Goal: Transaction & Acquisition: Book appointment/travel/reservation

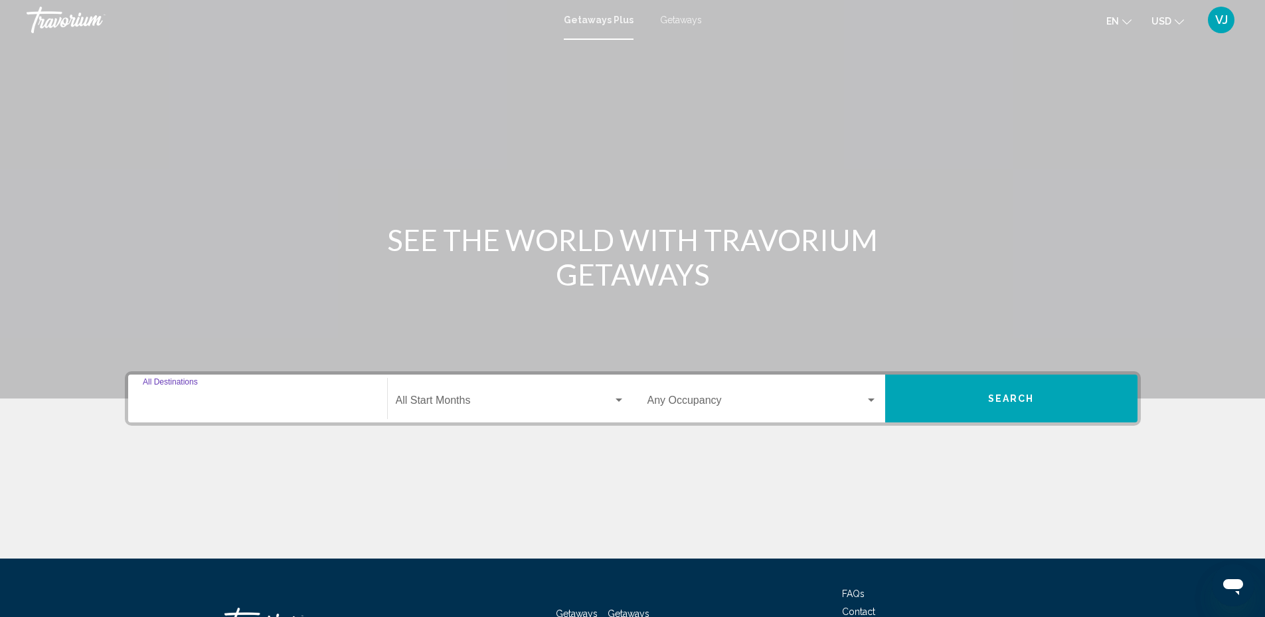
click at [236, 400] on input "Destination All Destinations" at bounding box center [258, 403] width 230 height 12
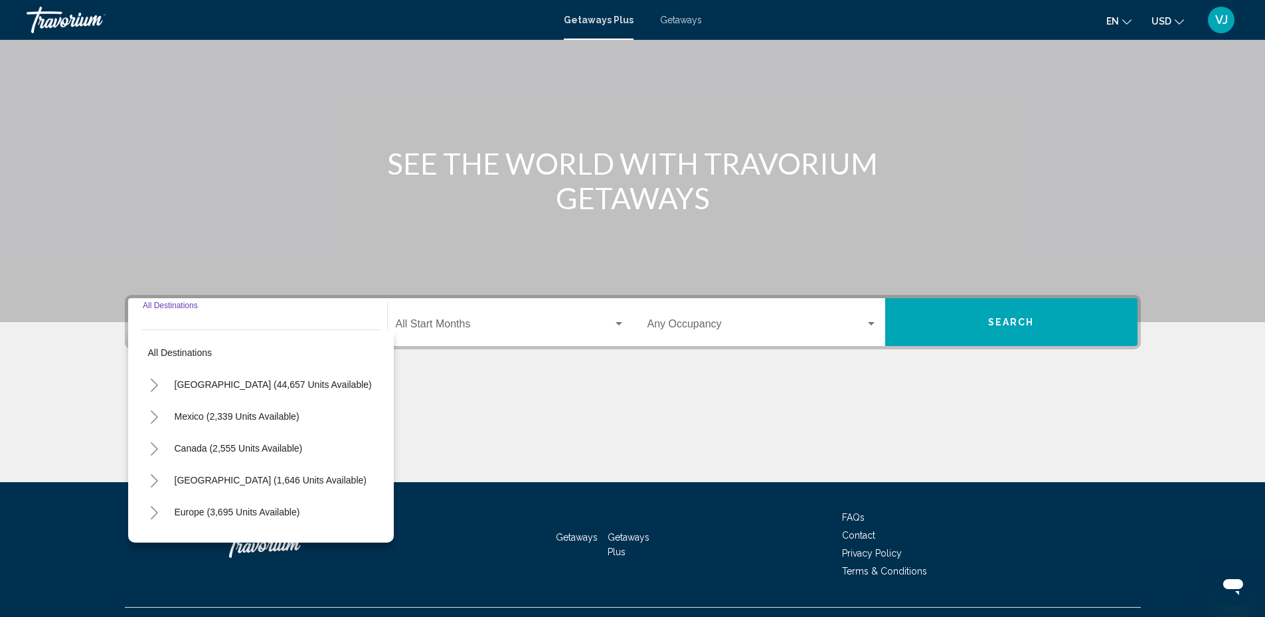
scroll to position [104, 0]
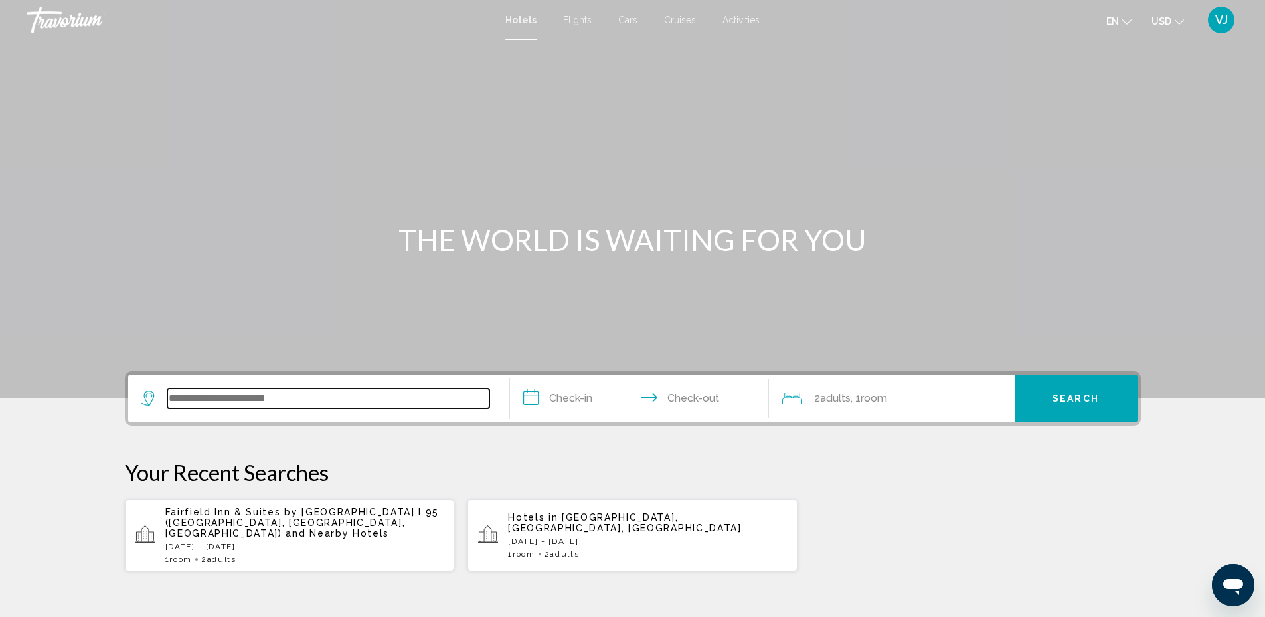
click at [347, 391] on input "Search widget" at bounding box center [328, 398] width 322 height 20
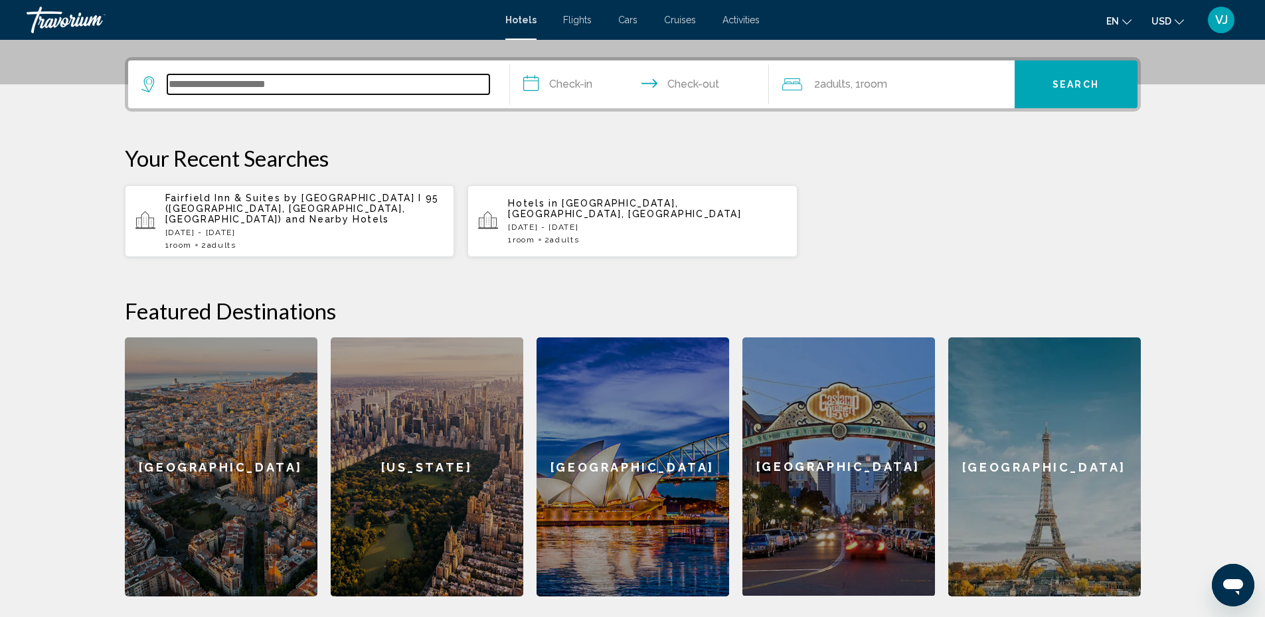
scroll to position [328, 0]
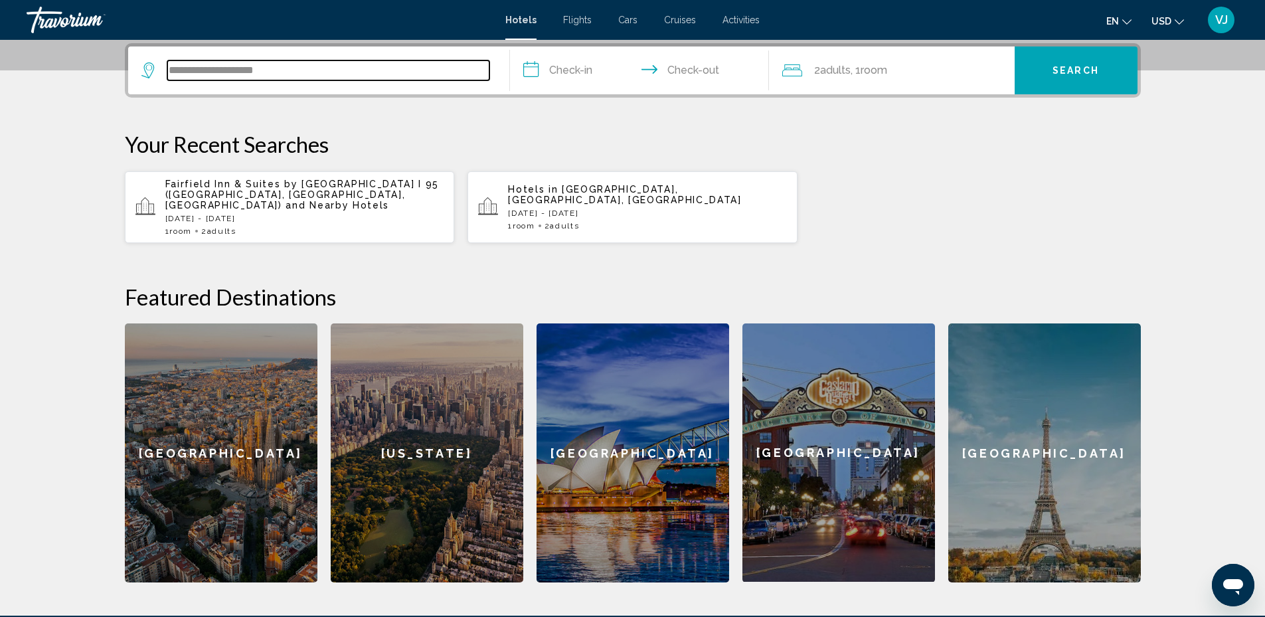
type input "**********"
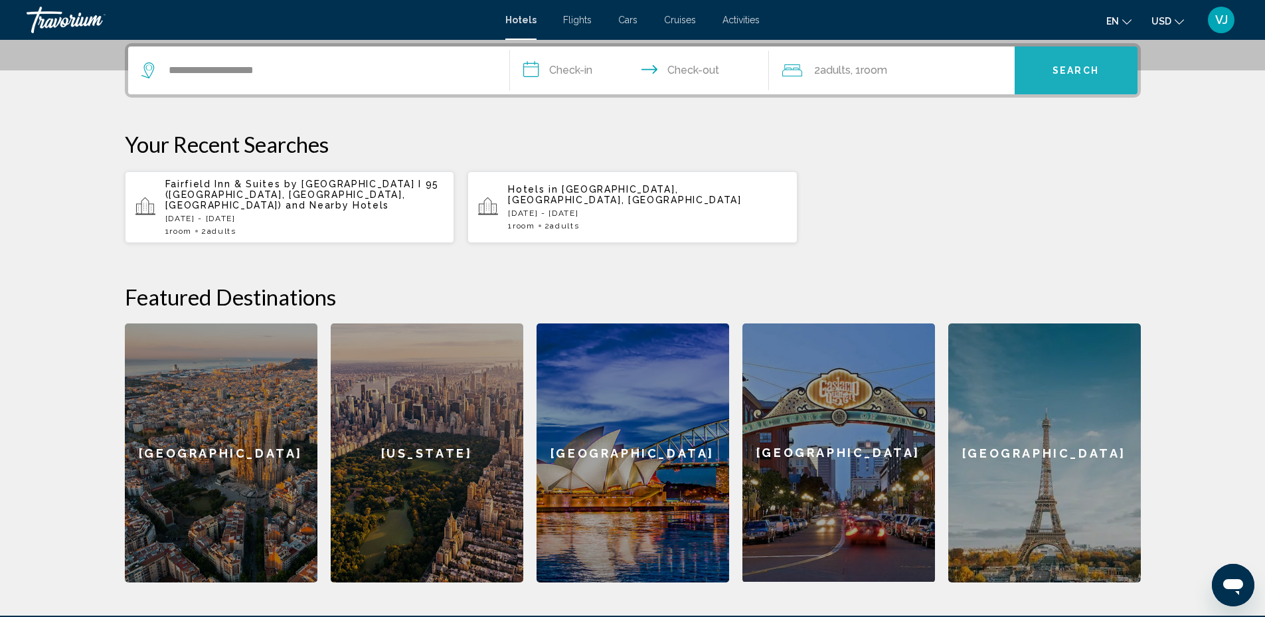
click at [1060, 77] on button "Search" at bounding box center [1075, 70] width 123 height 48
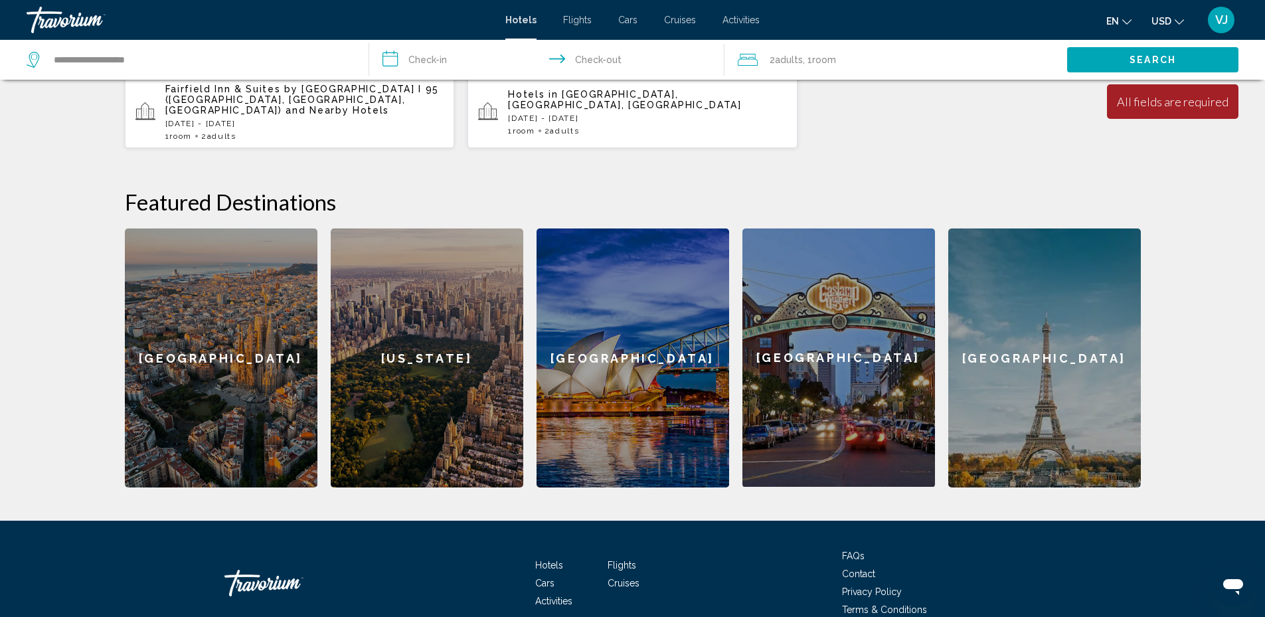
scroll to position [346, 0]
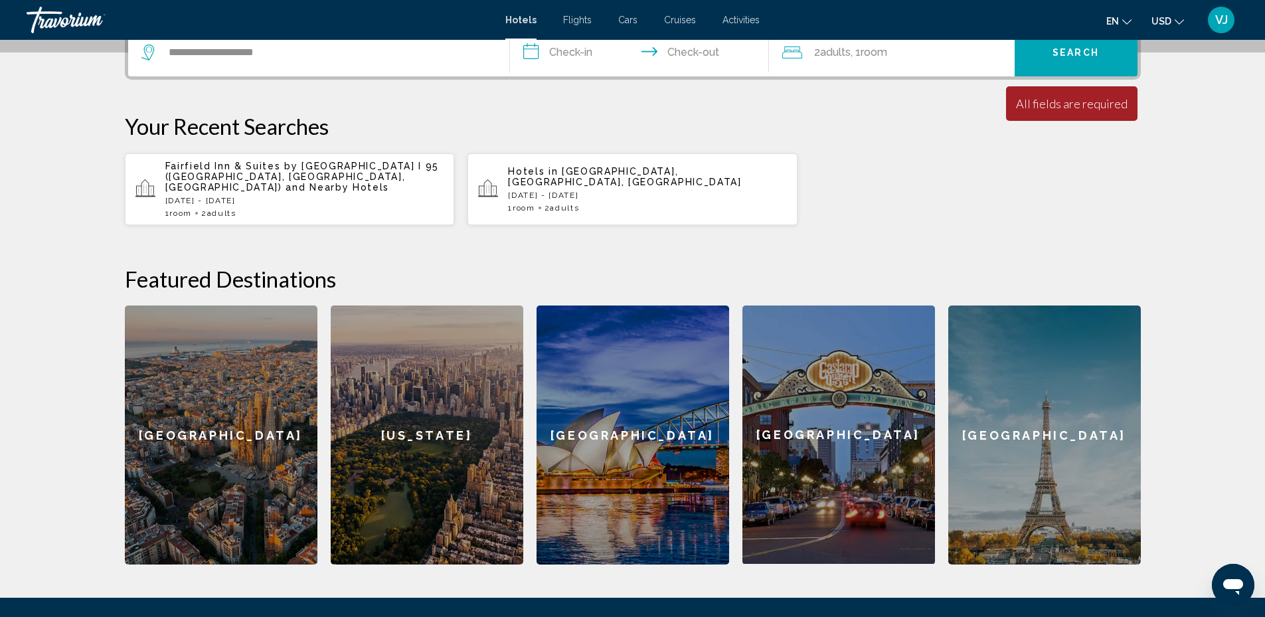
click at [315, 167] on span "Fairfield Inn & Suites by [GEOGRAPHIC_DATA] I 95 ([GEOGRAPHIC_DATA], [GEOGRAPHI…" at bounding box center [302, 177] width 274 height 32
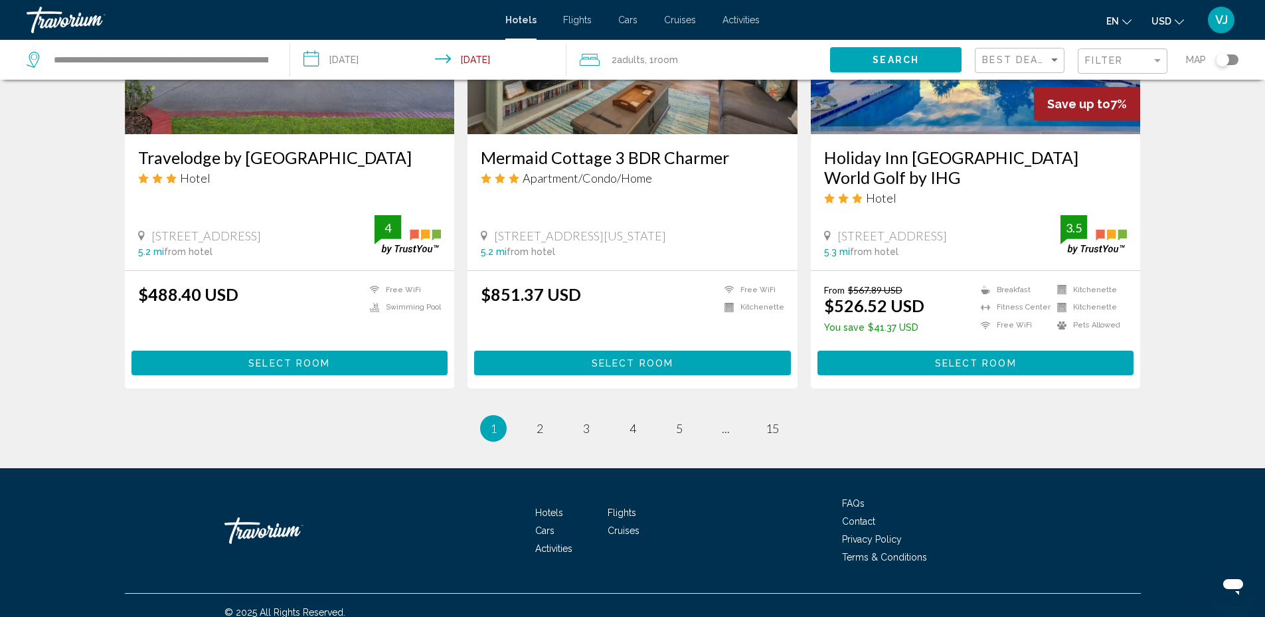
scroll to position [1689, 0]
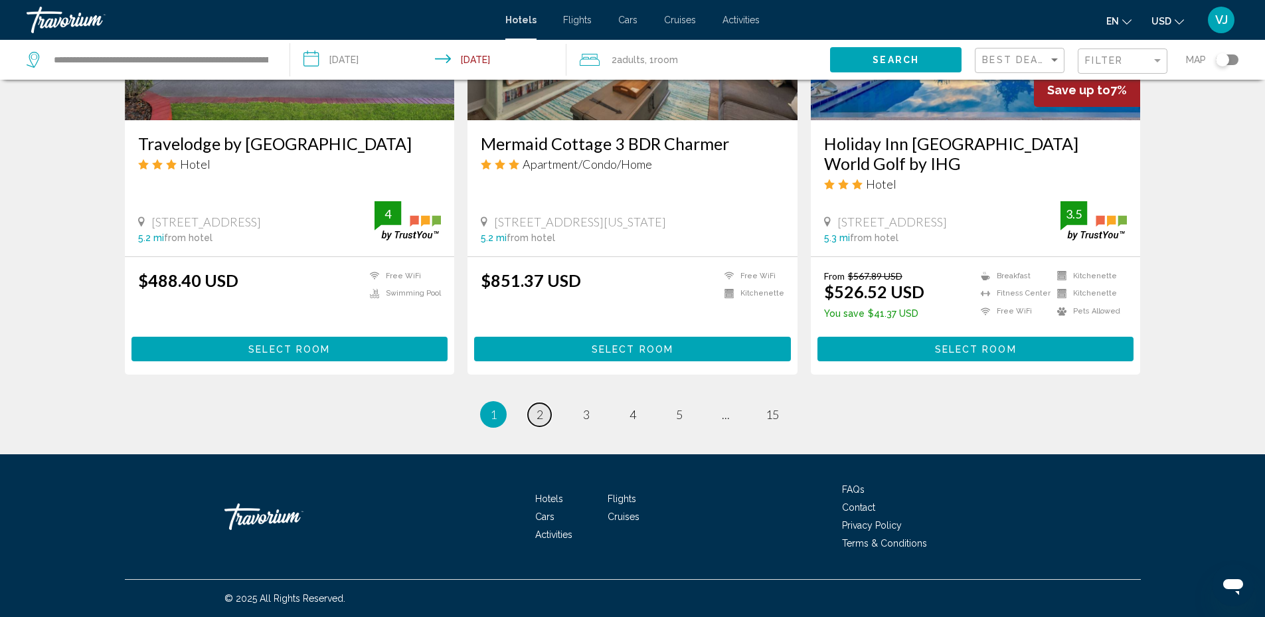
click at [540, 419] on span "2" at bounding box center [539, 414] width 7 height 15
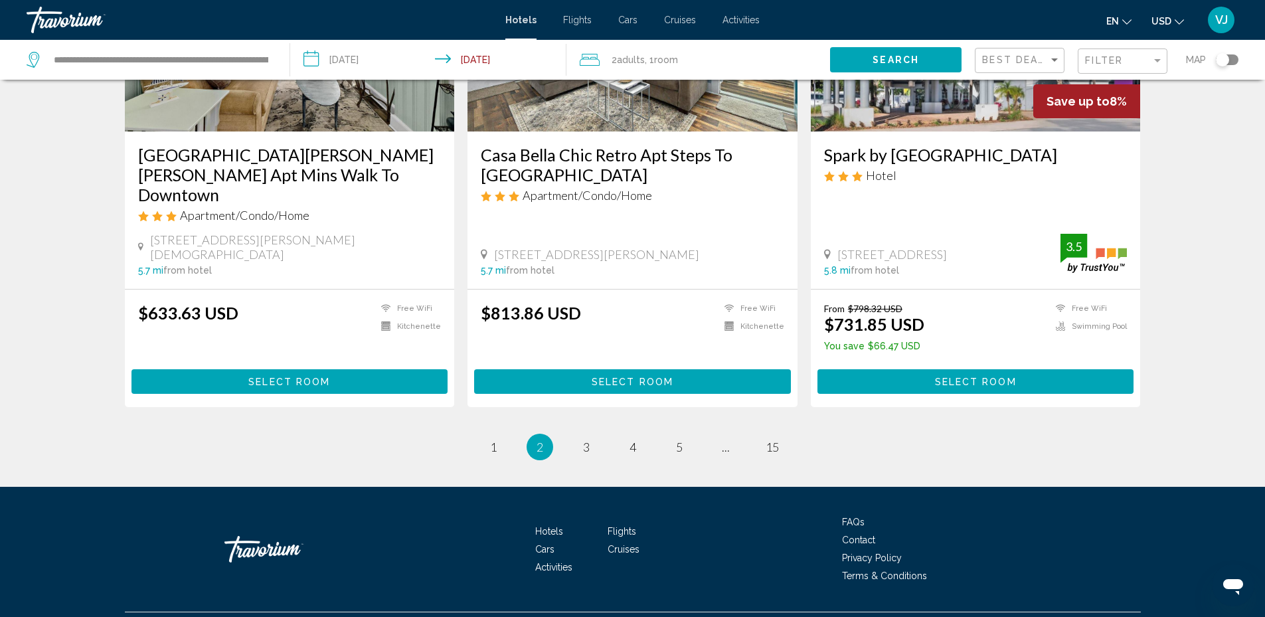
scroll to position [1702, 0]
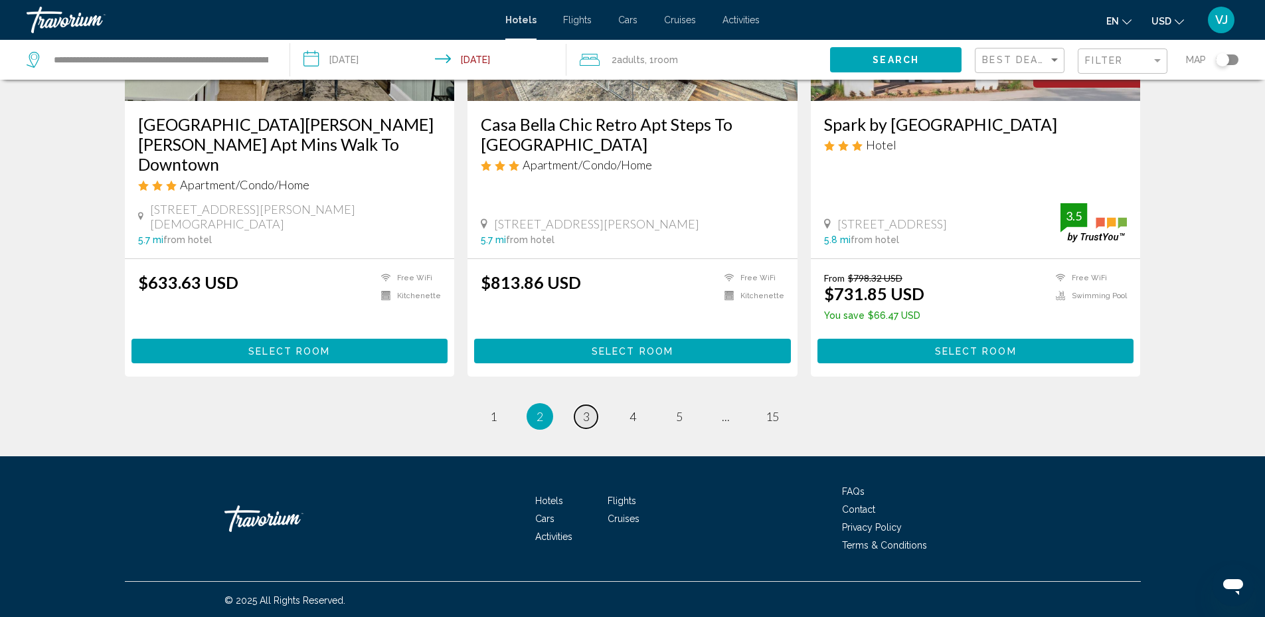
click at [587, 412] on span "3" at bounding box center [586, 416] width 7 height 15
